Goal: Task Accomplishment & Management: Manage account settings

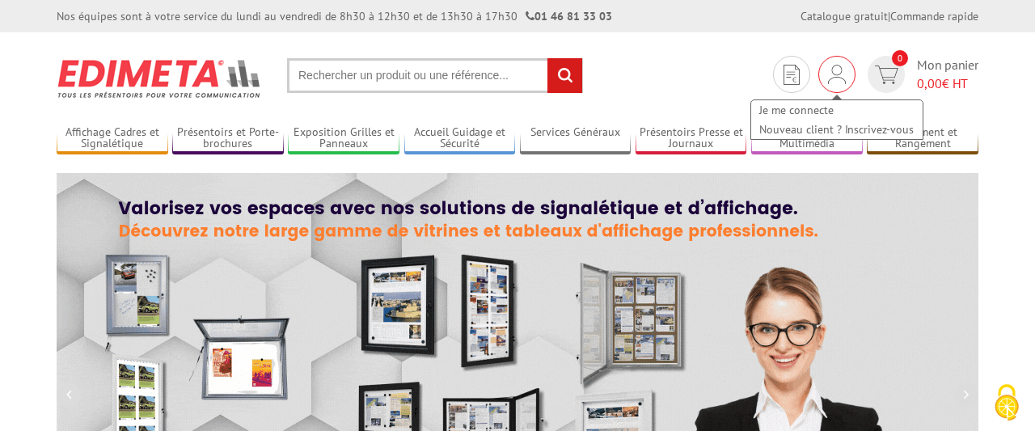
click at [840, 72] on img at bounding box center [837, 74] width 18 height 19
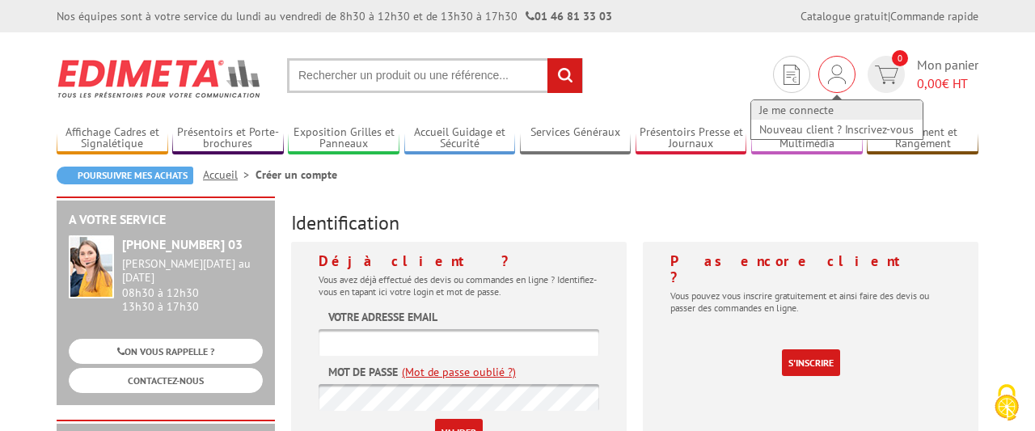
click at [826, 108] on link "Je me connecte" at bounding box center [836, 109] width 171 height 19
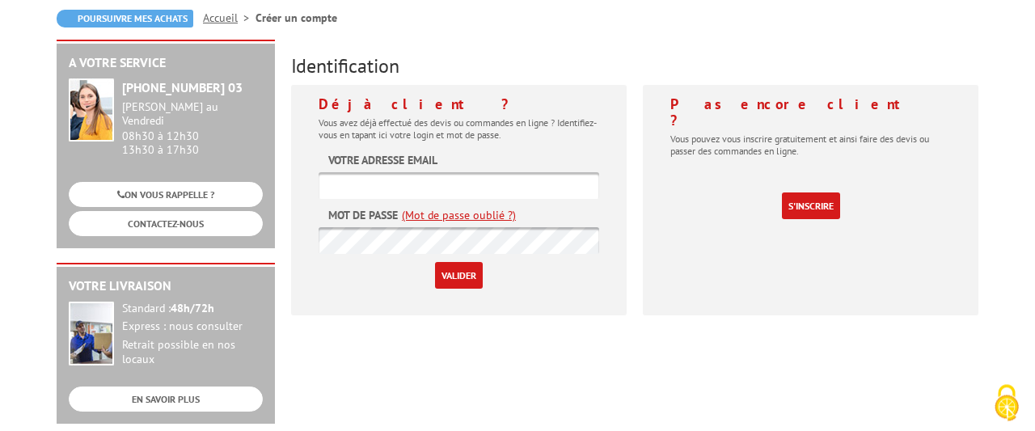
scroll to position [213, 0]
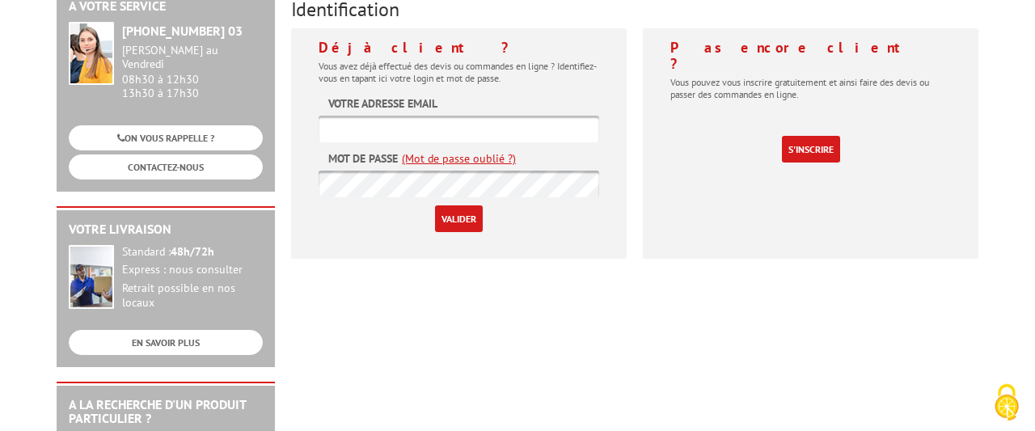
click at [399, 116] on input "text" at bounding box center [459, 129] width 281 height 27
type input "A"
type input "[EMAIL_ADDRESS][DOMAIN_NAME]"
click at [443, 210] on input "Valider" at bounding box center [459, 218] width 48 height 27
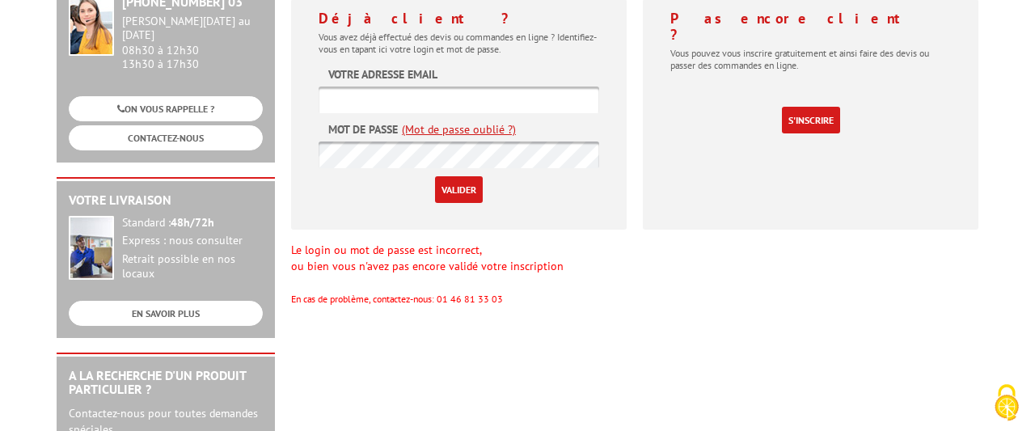
scroll to position [247, 0]
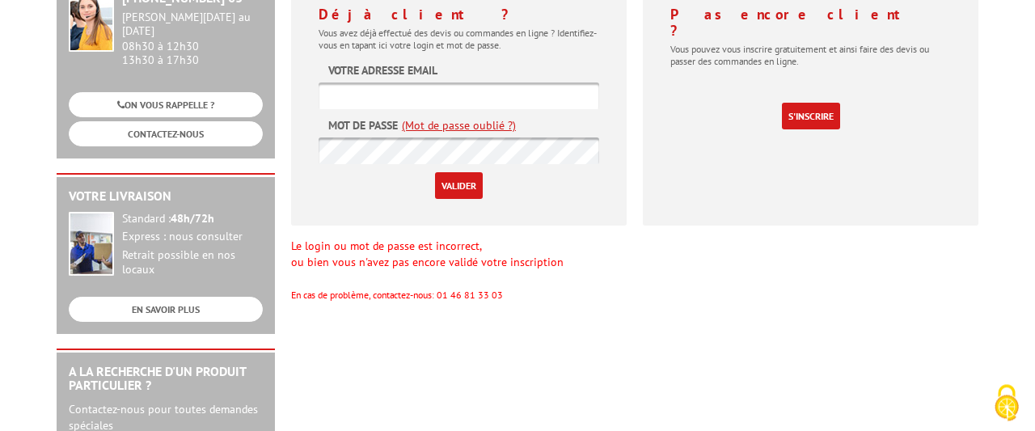
click at [468, 126] on link "(Mot de passe oublié ?)" at bounding box center [459, 125] width 114 height 16
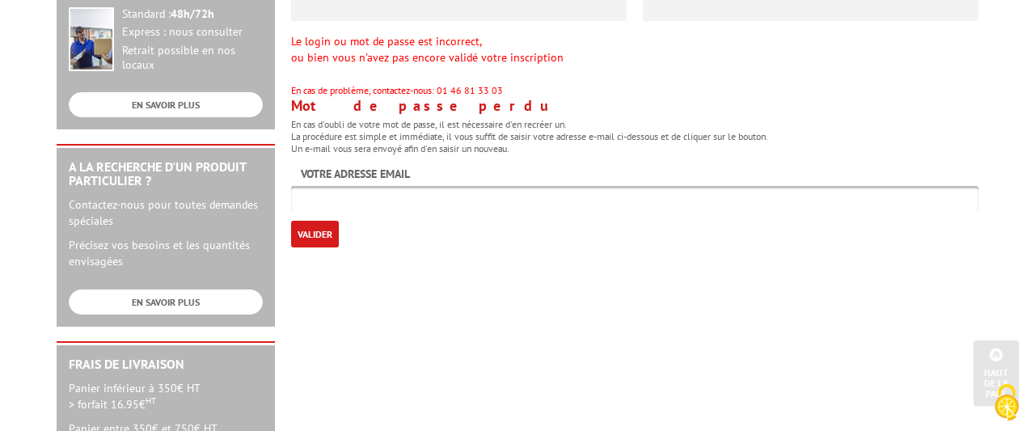
scroll to position [480, 0]
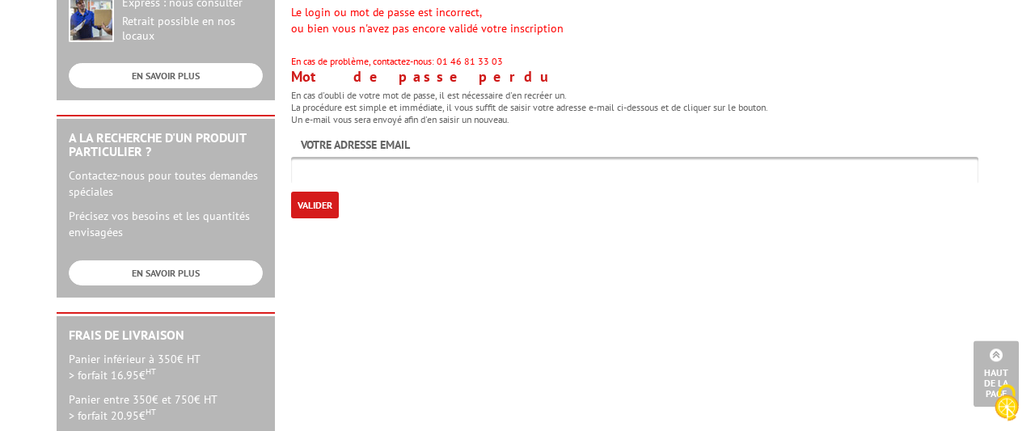
click at [369, 173] on input "text" at bounding box center [634, 170] width 687 height 27
type input "[EMAIL_ADDRESS][DOMAIN_NAME]"
click at [309, 199] on input "Valider" at bounding box center [315, 205] width 48 height 27
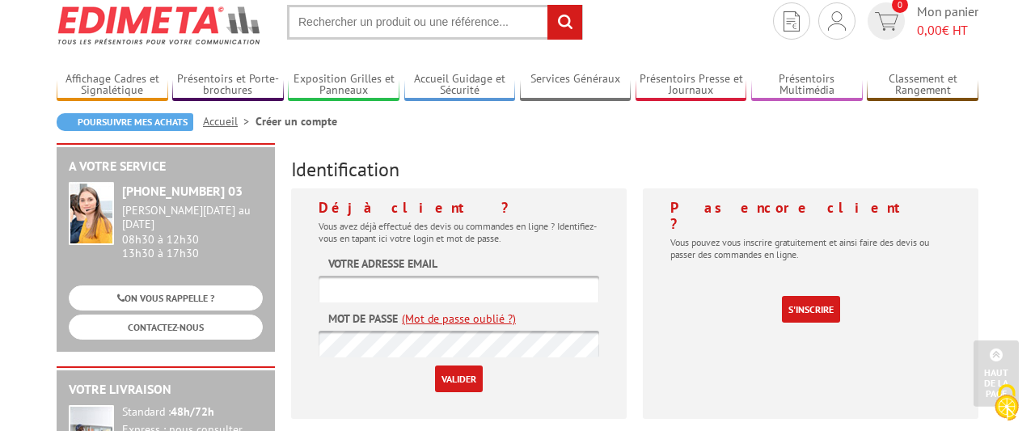
scroll to position [50, 0]
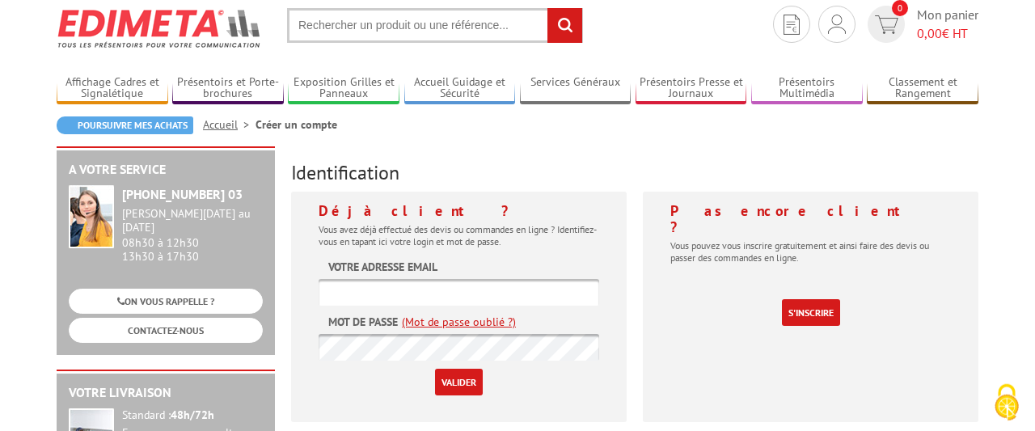
click at [339, 296] on input "text" at bounding box center [459, 292] width 281 height 27
type input "[EMAIL_ADDRESS][DOMAIN_NAME]"
click at [476, 380] on input "Valider" at bounding box center [459, 382] width 48 height 27
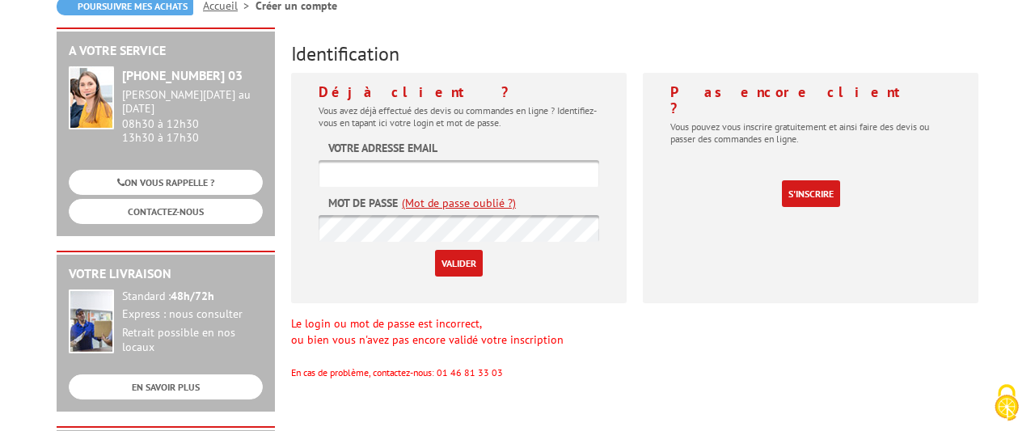
scroll to position [187, 0]
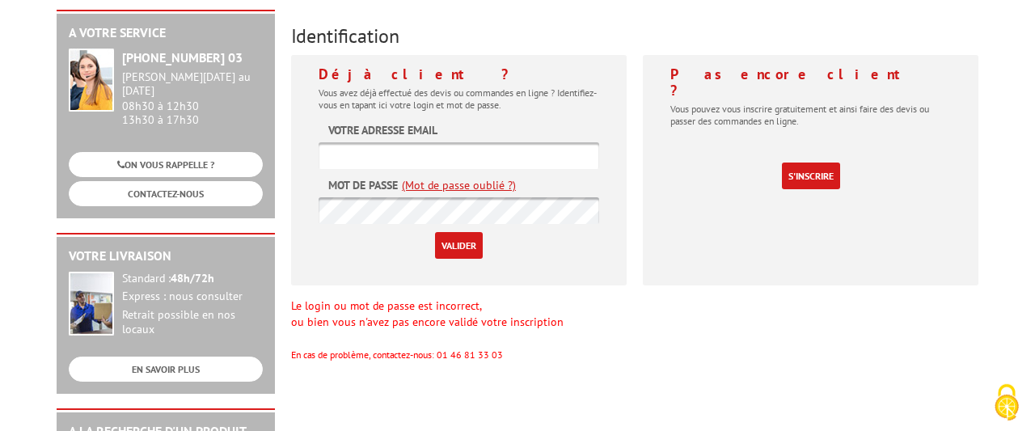
click at [483, 186] on link "(Mot de passe oublié ?)" at bounding box center [459, 185] width 114 height 16
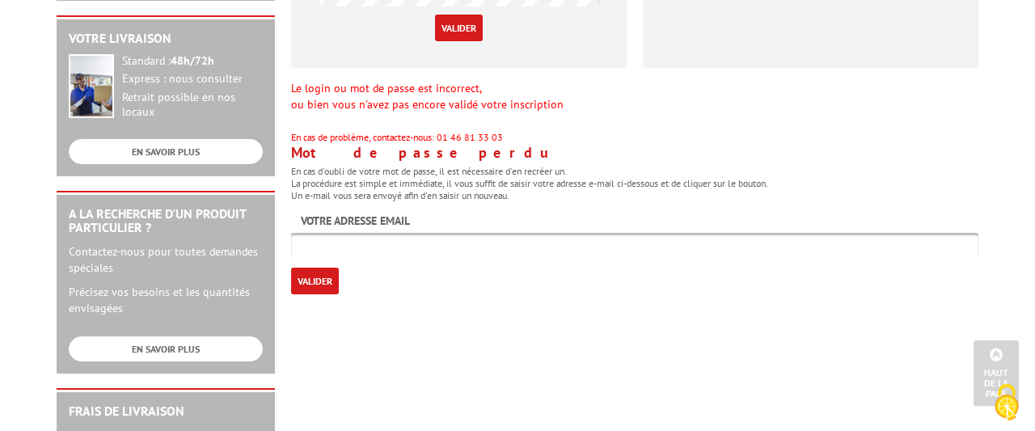
scroll to position [412, 0]
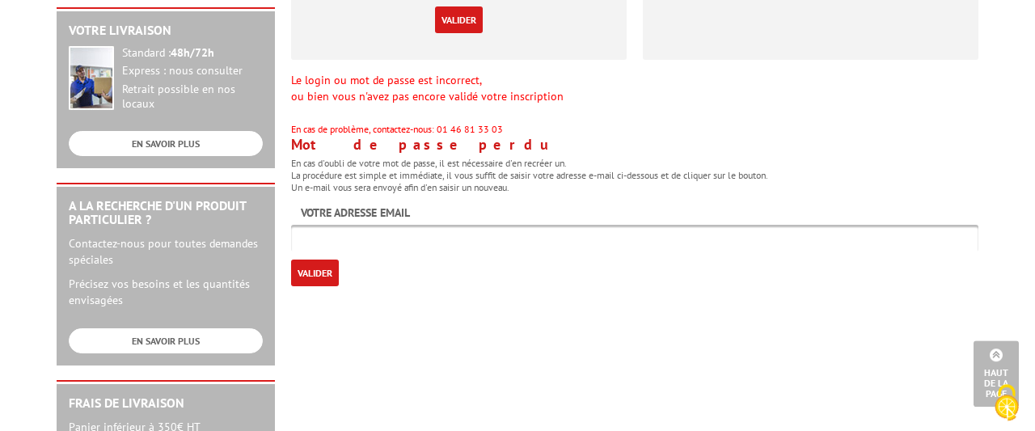
click at [354, 236] on input "text" at bounding box center [634, 238] width 687 height 27
type input "[EMAIL_ADDRESS][DOMAIN_NAME]"
click at [319, 276] on input "Valider" at bounding box center [315, 273] width 48 height 27
